Goal: Transaction & Acquisition: Purchase product/service

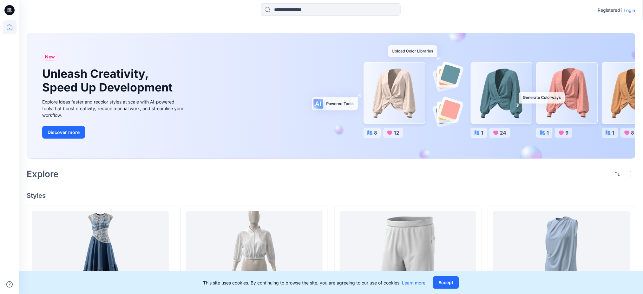
click at [631, 11] on p "Login" at bounding box center [629, 10] width 11 height 7
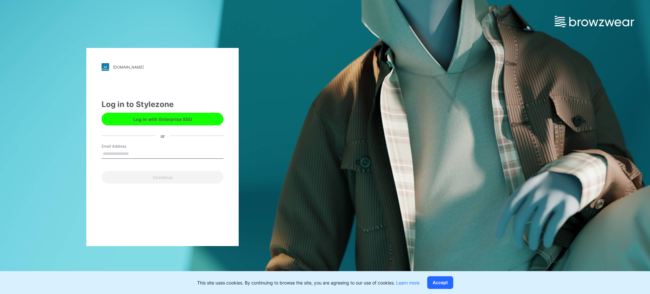
click at [153, 150] on input "Email Address" at bounding box center [163, 154] width 122 height 10
type input "**********"
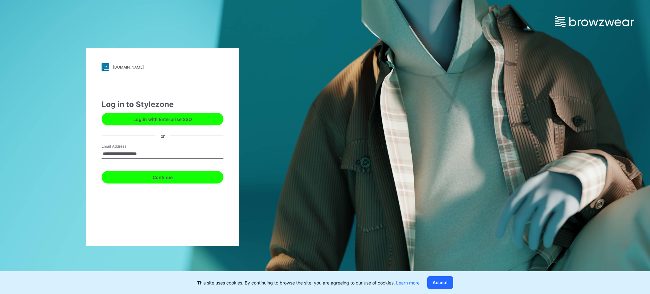
click at [172, 175] on button "Continue" at bounding box center [163, 177] width 122 height 13
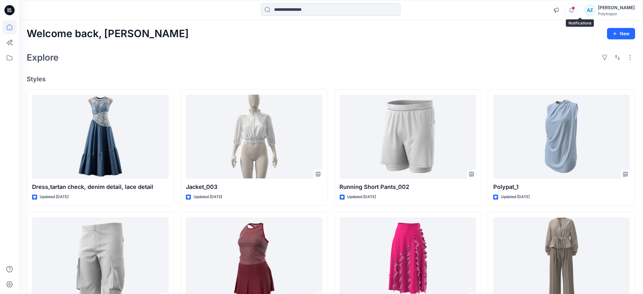
click at [578, 14] on icon "button" at bounding box center [572, 10] width 12 height 13
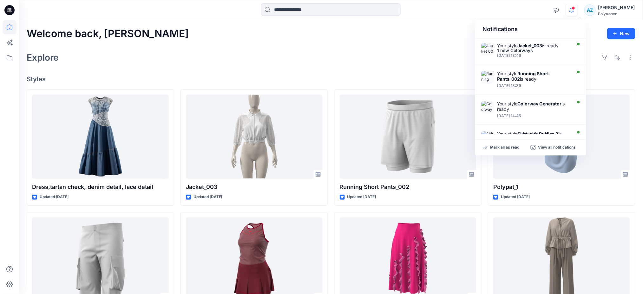
click at [419, 57] on div "Explore" at bounding box center [331, 57] width 609 height 15
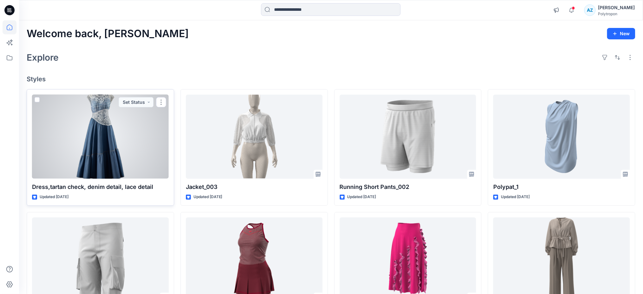
click at [132, 143] on div at bounding box center [100, 137] width 137 height 84
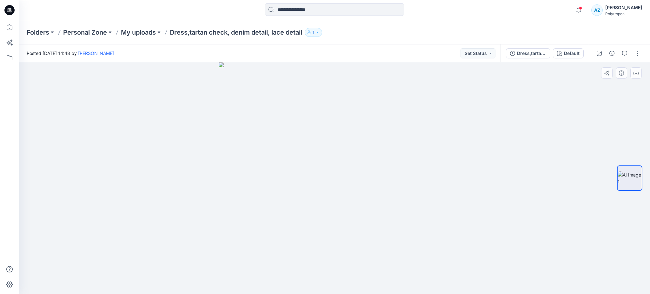
click at [345, 105] on img at bounding box center [335, 178] width 232 height 232
click at [9, 28] on icon at bounding box center [9, 28] width 0 height 1
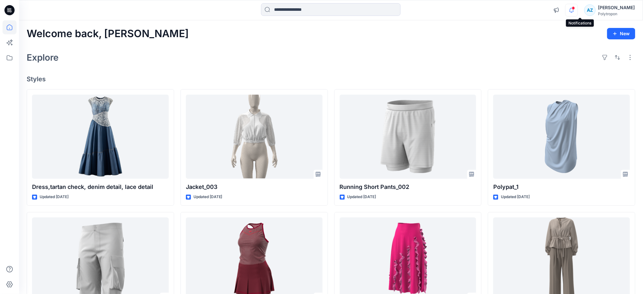
click at [578, 10] on icon "button" at bounding box center [572, 10] width 12 height 13
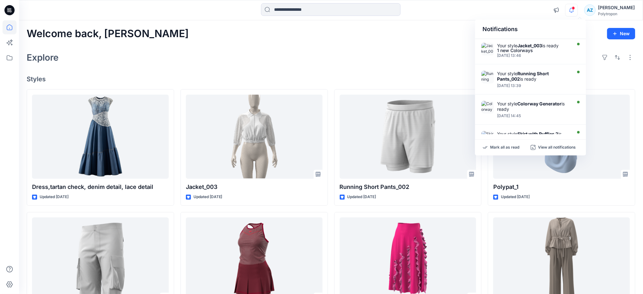
click at [578, 10] on icon "button" at bounding box center [572, 10] width 12 height 13
